Goal: Task Accomplishment & Management: Use online tool/utility

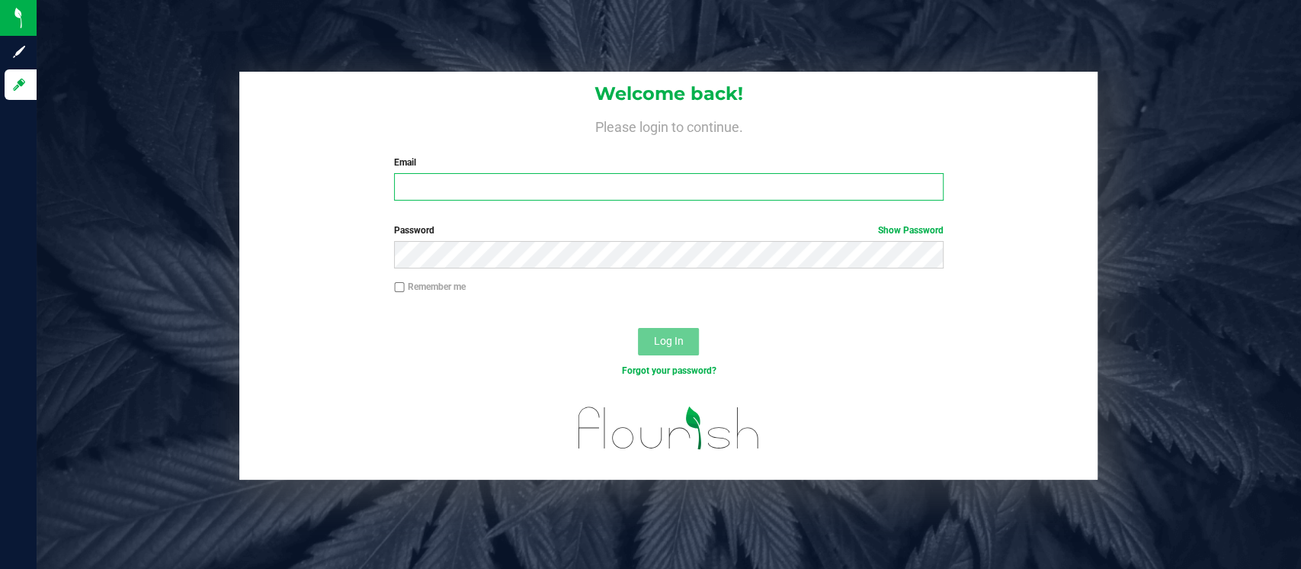
click at [489, 175] on input "Email" at bounding box center [669, 186] width 550 height 27
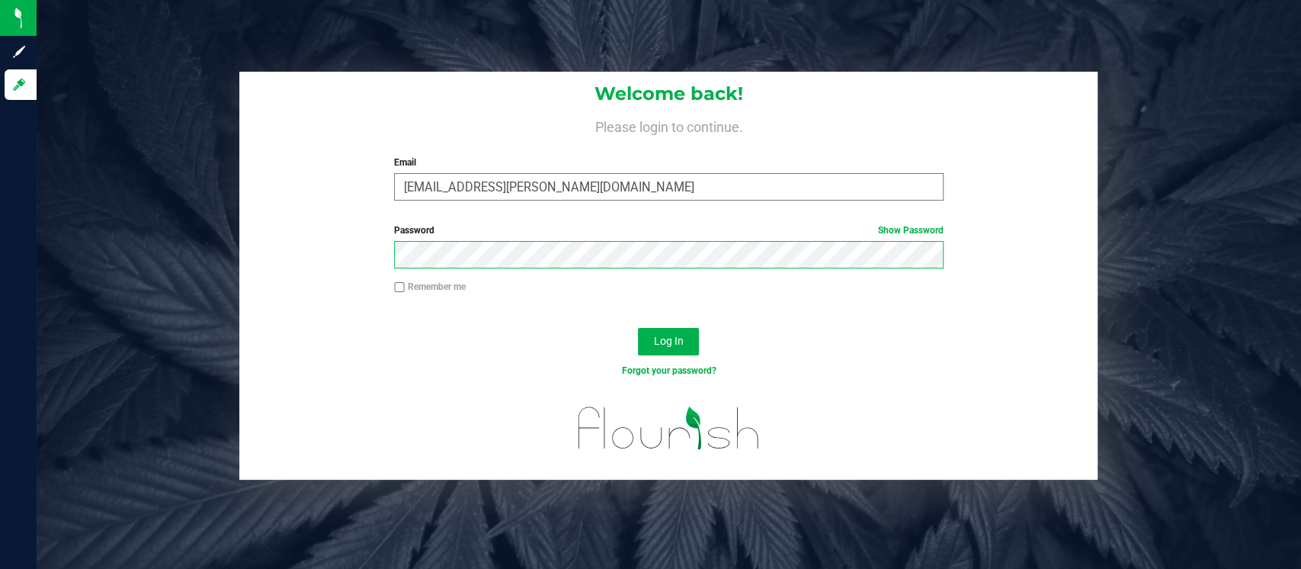
click at [638, 328] on button "Log In" at bounding box center [668, 341] width 61 height 27
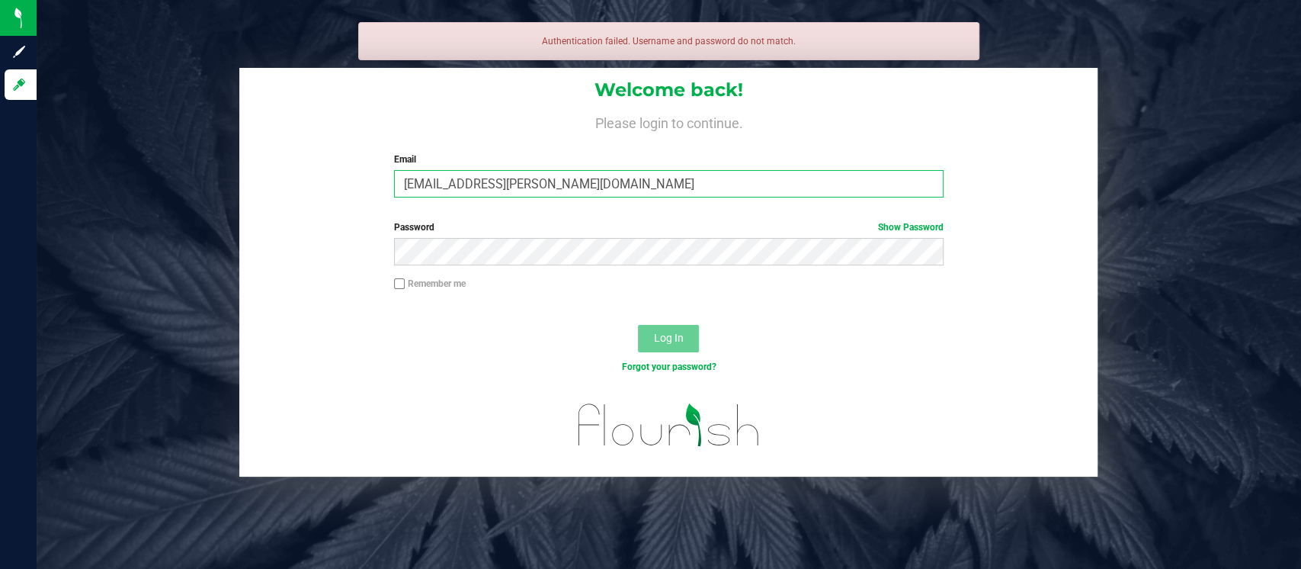
click at [483, 181] on input "[EMAIL_ADDRESS][PERSON_NAME][DOMAIN_NAME]" at bounding box center [669, 183] width 550 height 27
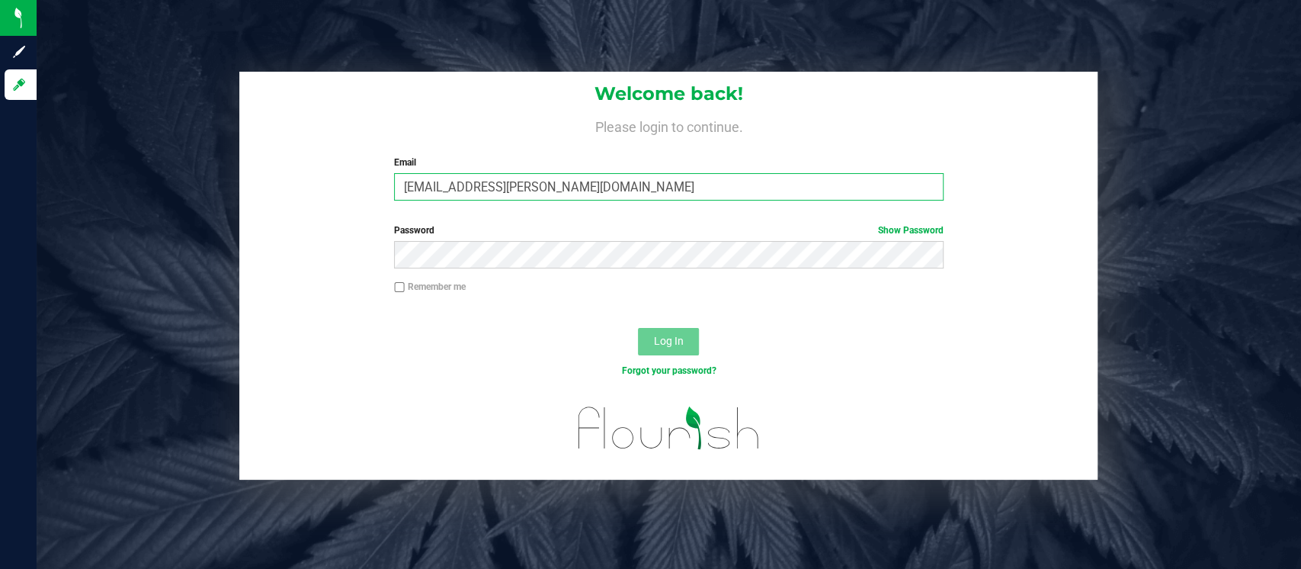
type input "[EMAIL_ADDRESS][PERSON_NAME][DOMAIN_NAME]"
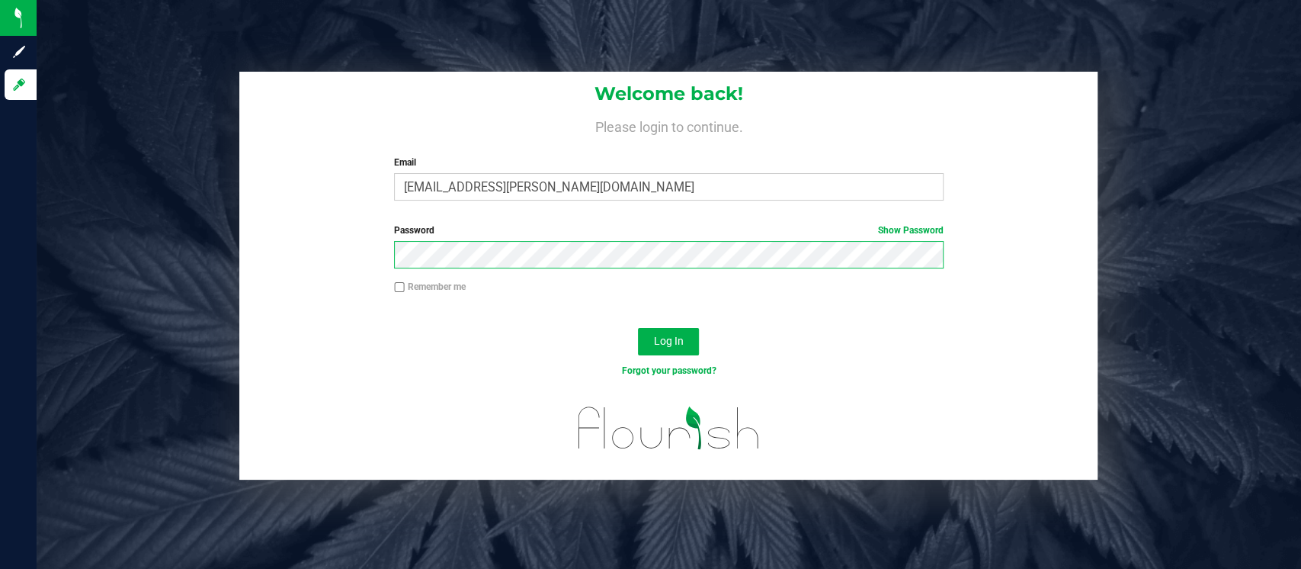
click at [638, 328] on button "Log In" at bounding box center [668, 341] width 61 height 27
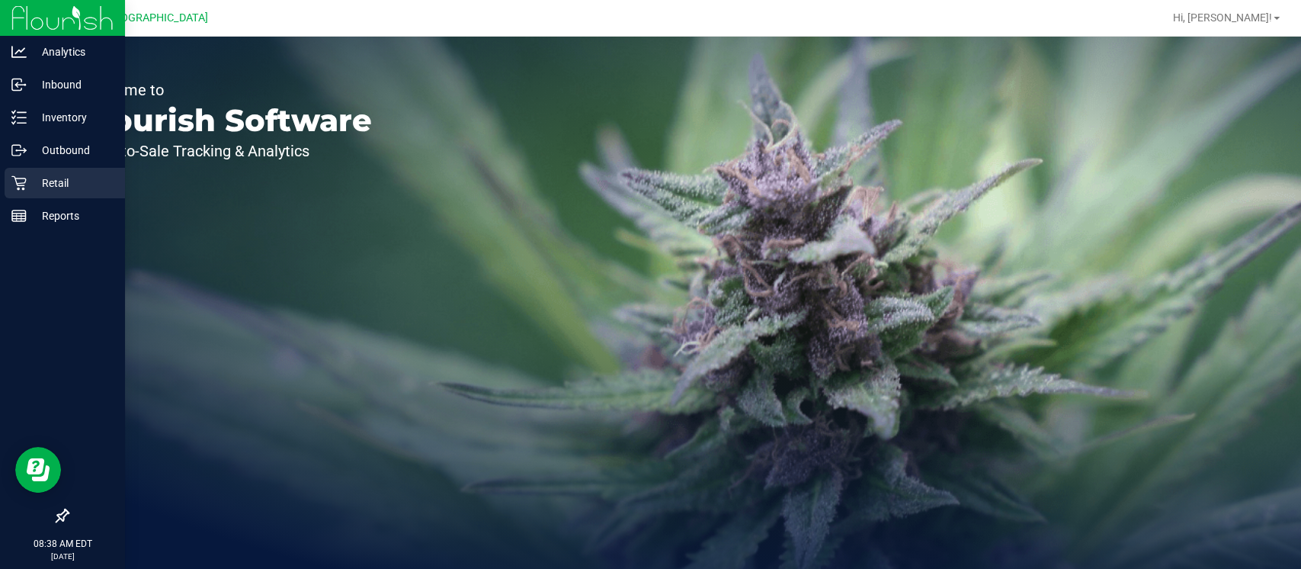
click at [59, 175] on p "Retail" at bounding box center [72, 183] width 91 height 18
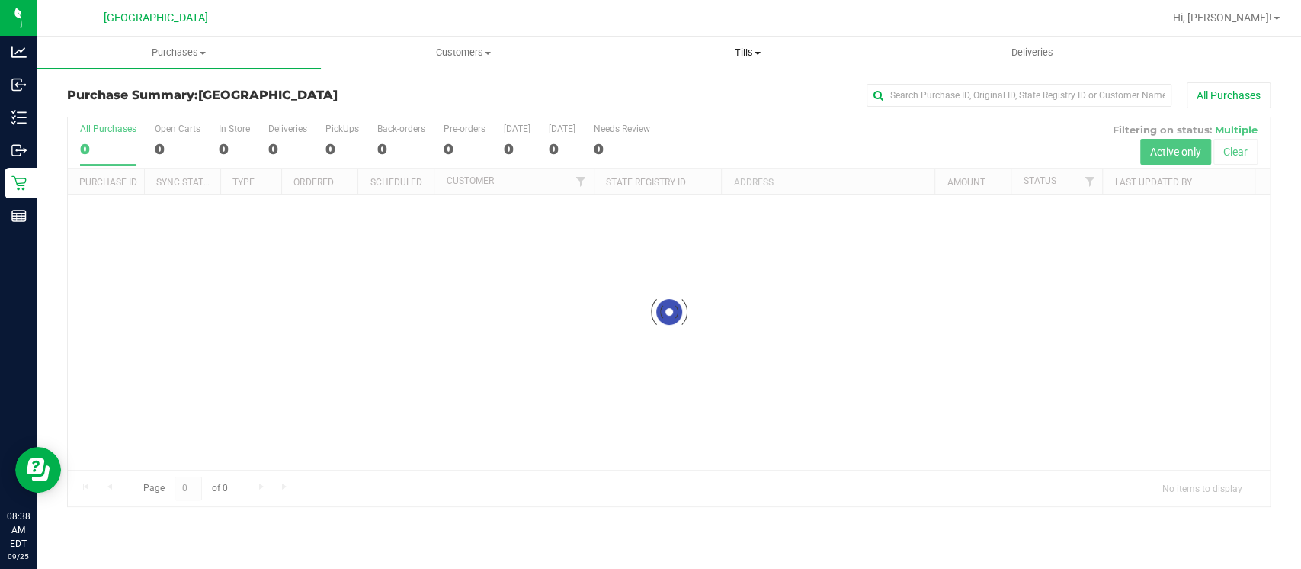
click at [744, 51] on span "Tills" at bounding box center [748, 53] width 283 height 14
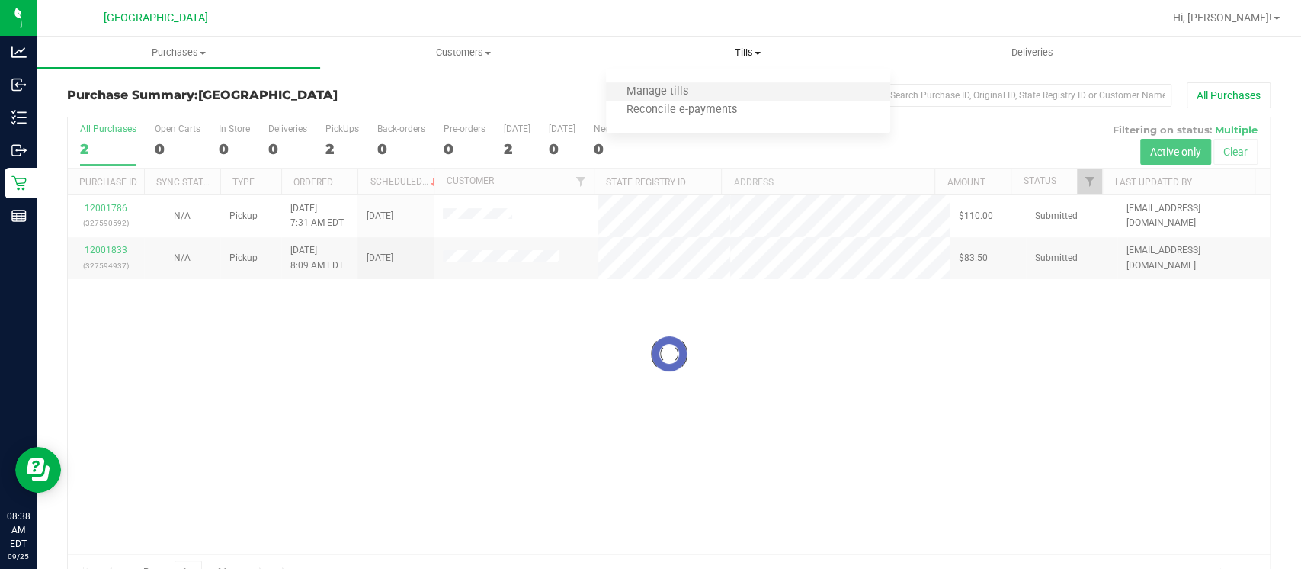
click at [744, 91] on li "Manage tills" at bounding box center [748, 92] width 284 height 18
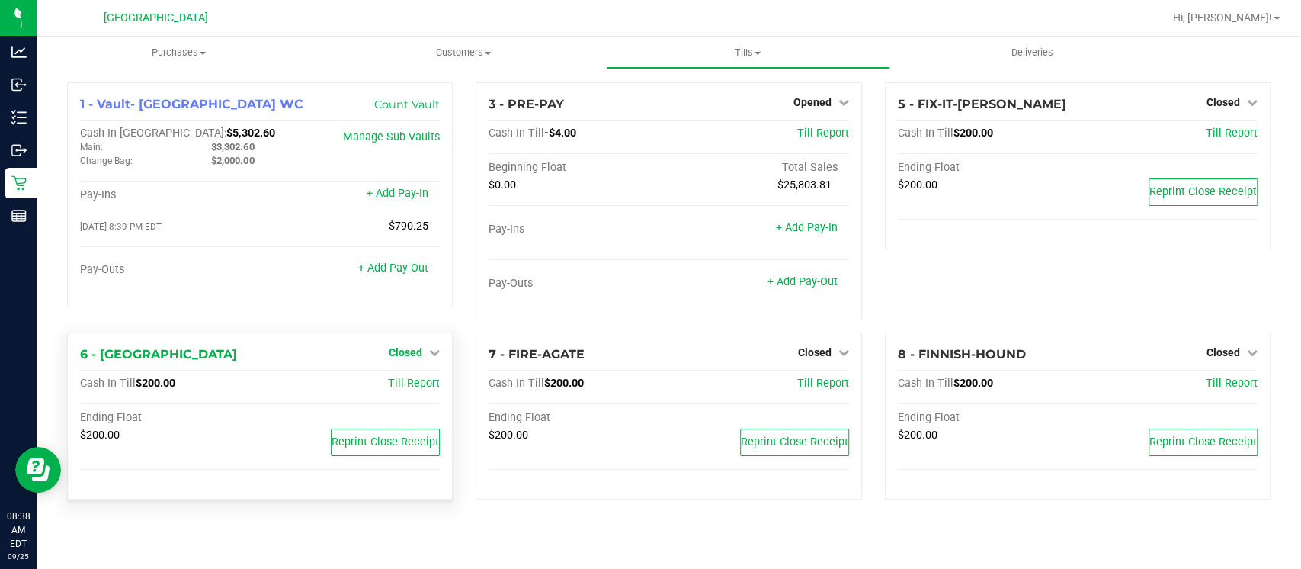
click at [415, 352] on span "Closed" at bounding box center [406, 352] width 34 height 12
click at [417, 381] on link "Open Till" at bounding box center [405, 384] width 40 height 12
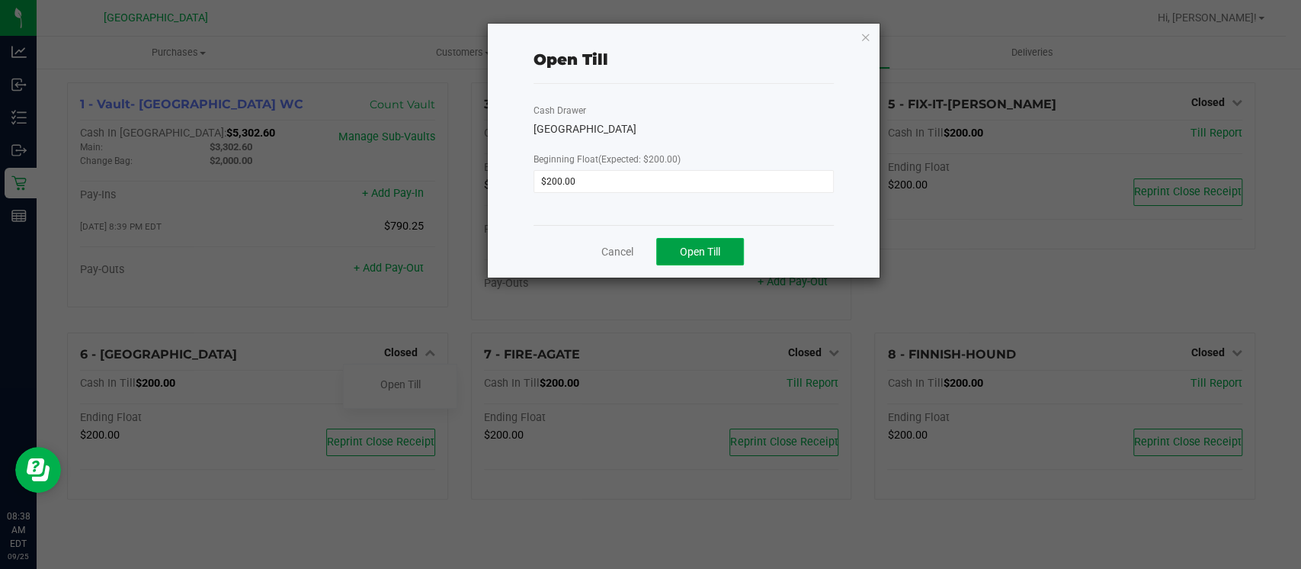
click at [726, 247] on button "Open Till" at bounding box center [700, 251] width 88 height 27
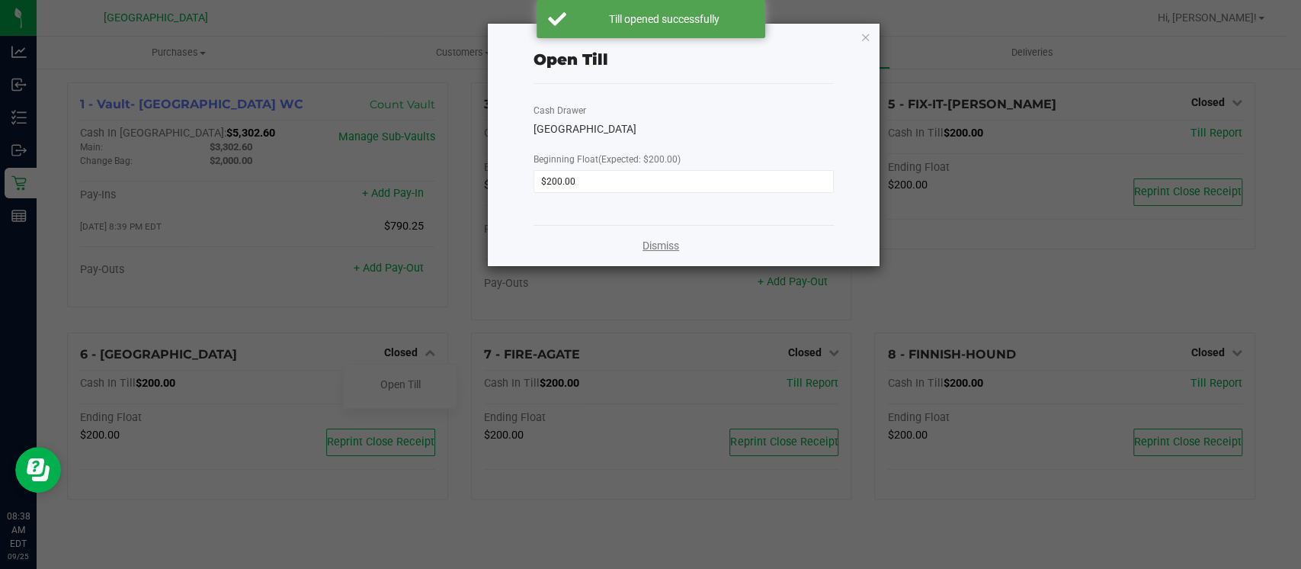
click at [652, 244] on link "Dismiss" at bounding box center [661, 246] width 37 height 16
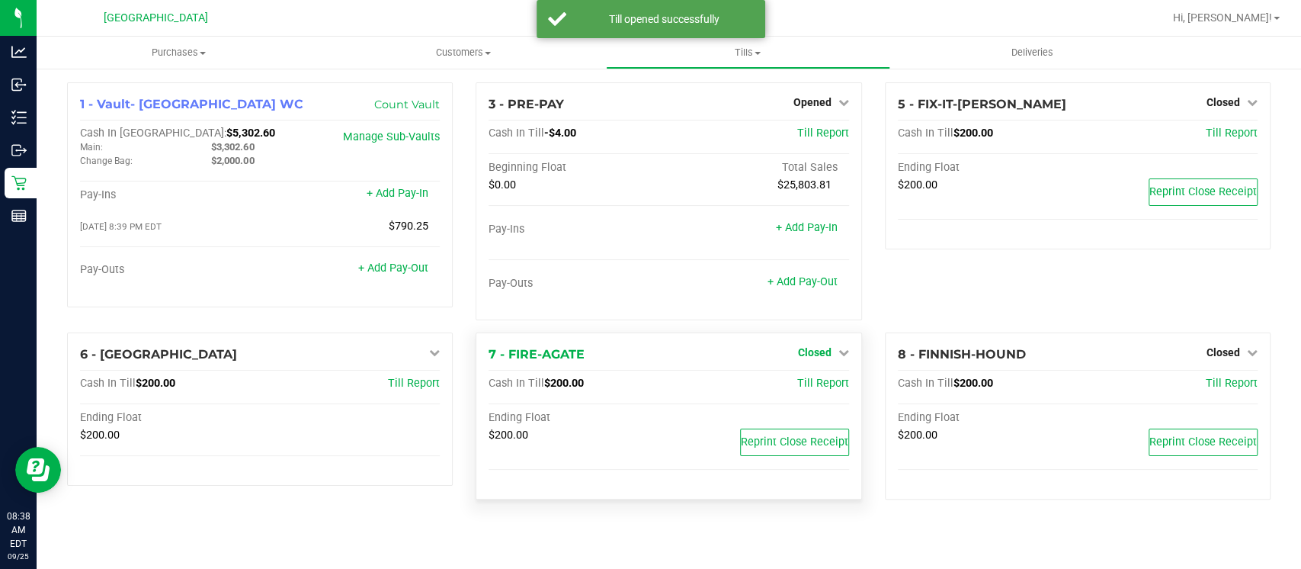
click at [825, 353] on span "Closed" at bounding box center [815, 352] width 34 height 12
click at [808, 383] on link "Open Till" at bounding box center [814, 384] width 40 height 12
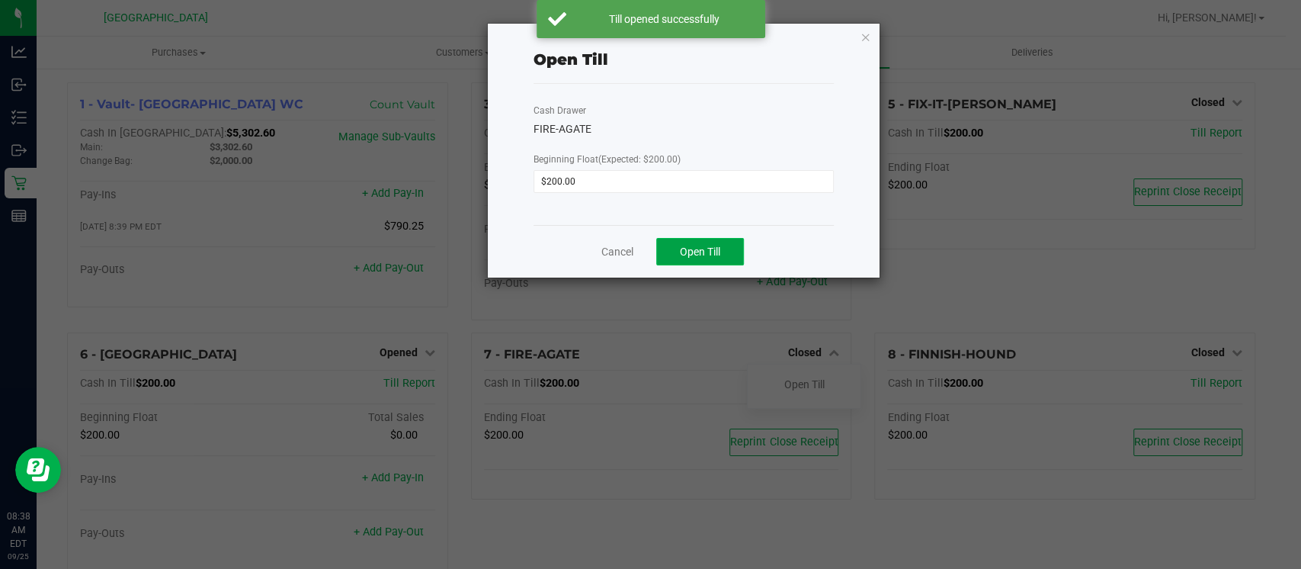
click at [685, 258] on button "Open Till" at bounding box center [700, 251] width 88 height 27
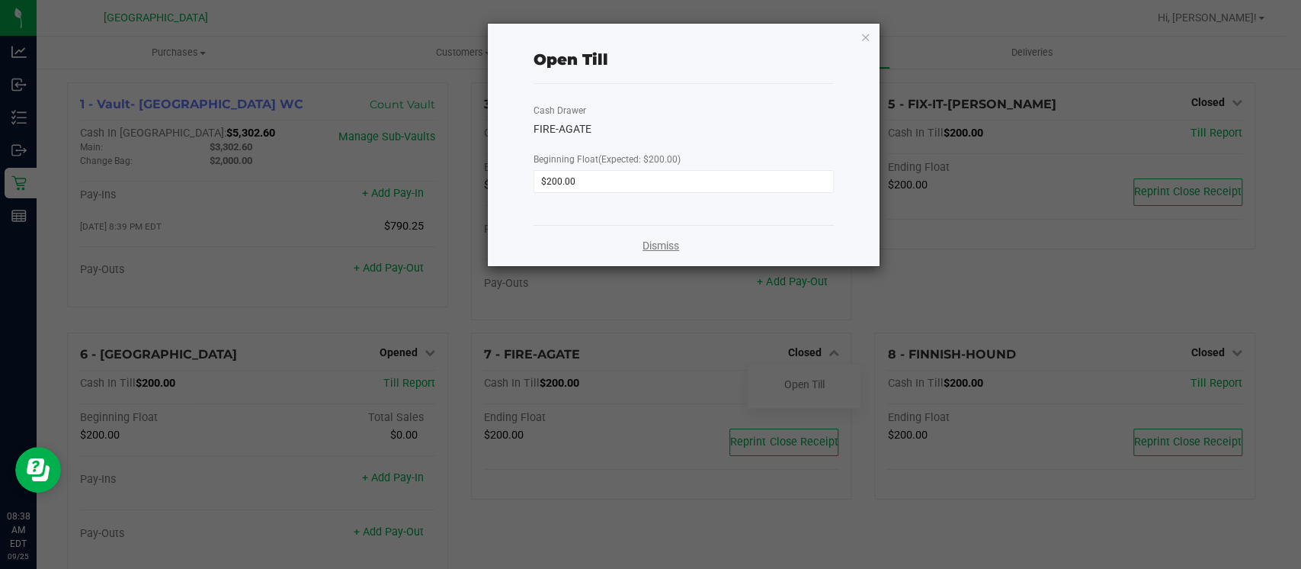
click at [659, 241] on link "Dismiss" at bounding box center [661, 246] width 37 height 16
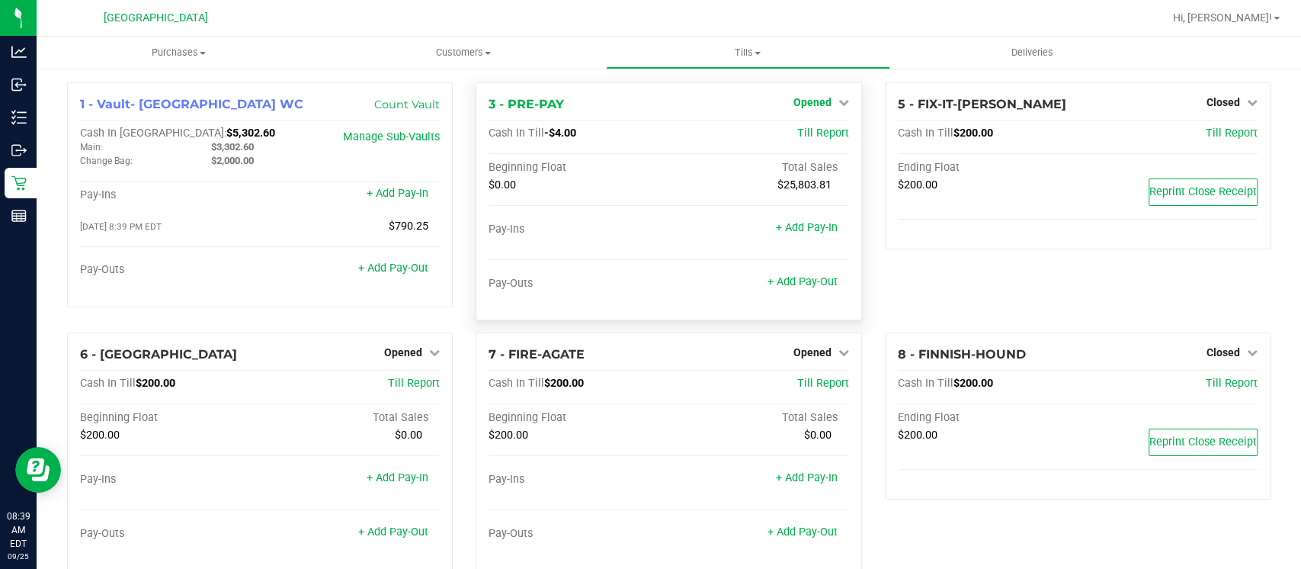
click at [838, 101] on icon at bounding box center [843, 102] width 11 height 11
